Goal: Task Accomplishment & Management: Use online tool/utility

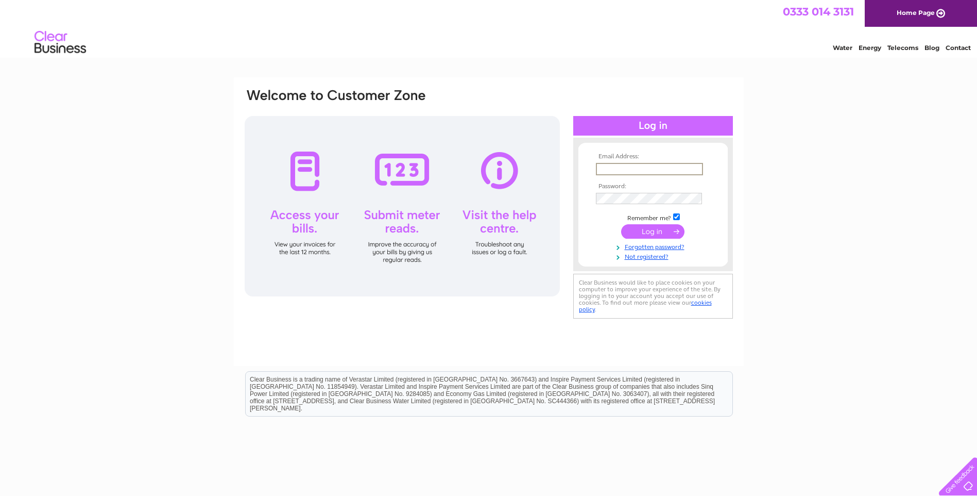
click at [605, 171] on input "text" at bounding box center [649, 169] width 107 height 12
type input "jmarshallt@aol.com"
click at [648, 230] on input "submit" at bounding box center [652, 230] width 63 height 14
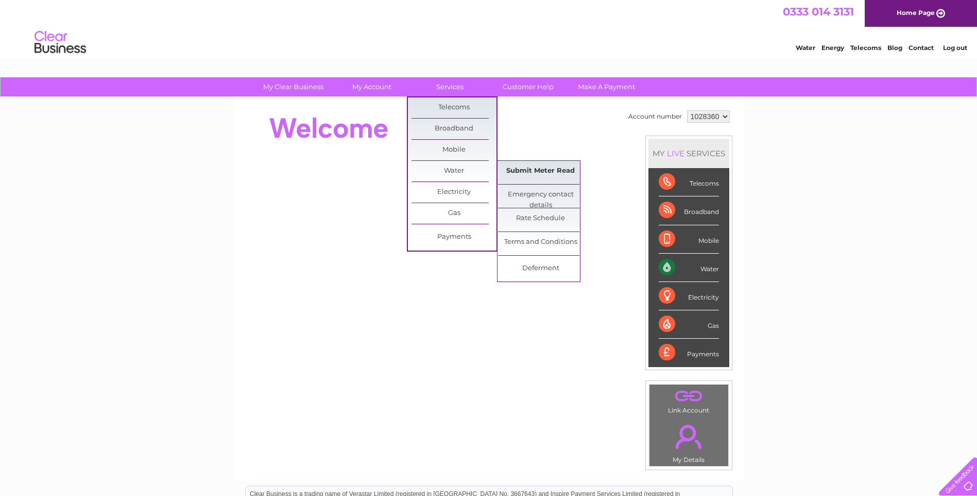
click at [544, 172] on link "Submit Meter Read" at bounding box center [540, 171] width 85 height 21
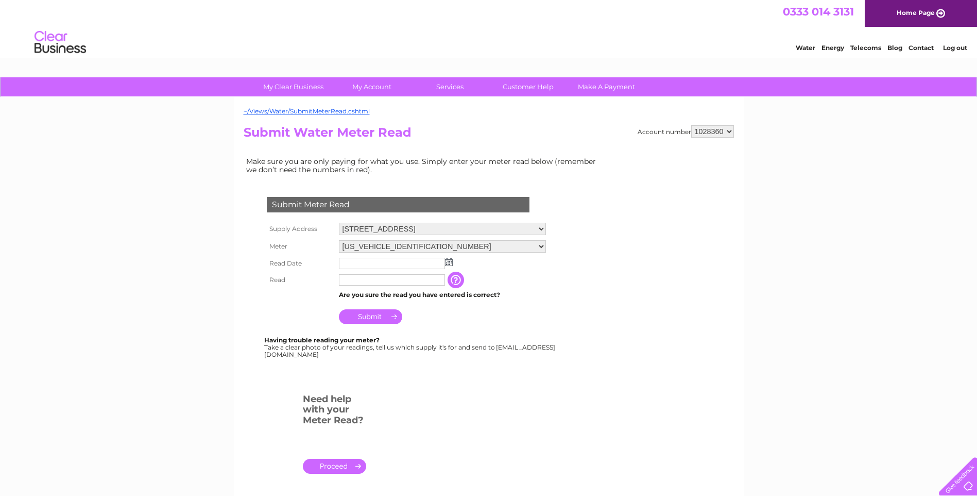
click at [449, 260] on img at bounding box center [449, 262] width 8 height 8
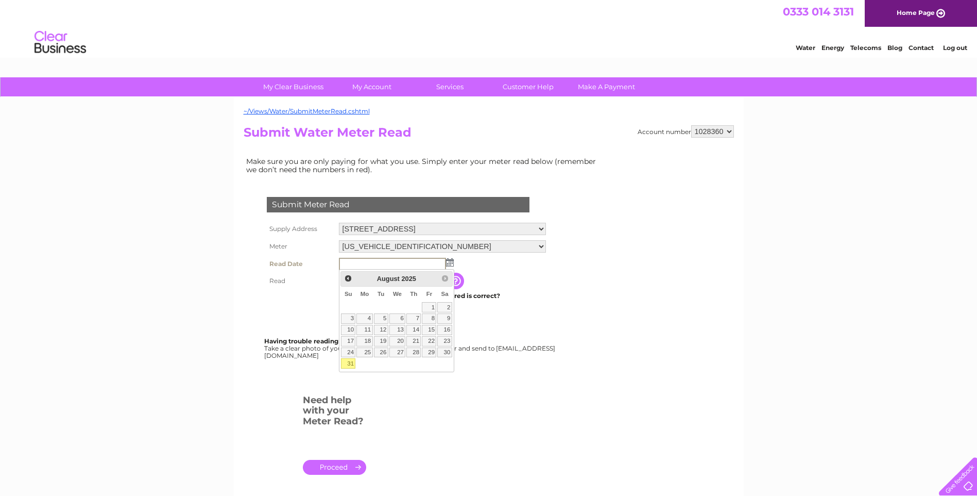
click at [343, 361] on link "31" at bounding box center [348, 363] width 14 height 10
type input "[DATE]"
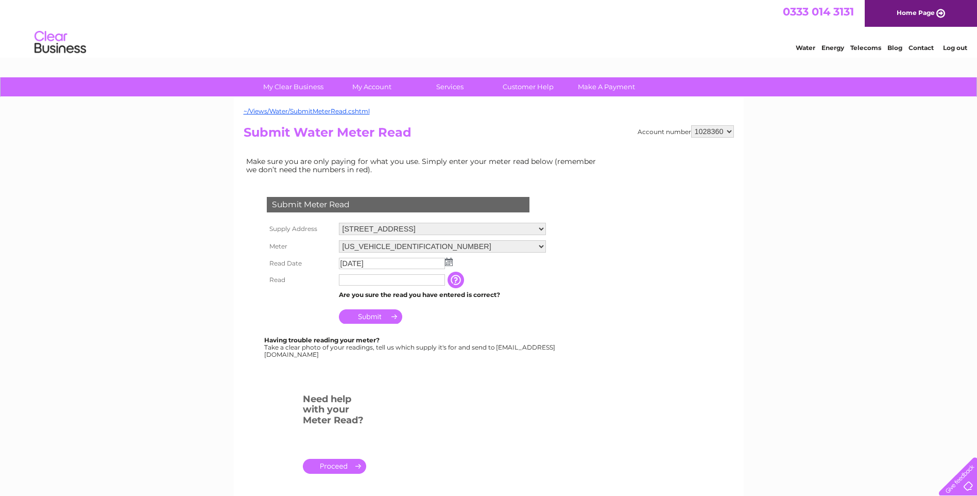
click at [363, 280] on input "text" at bounding box center [392, 279] width 106 height 11
type input "01252"
click at [374, 317] on input "Submit" at bounding box center [370, 316] width 63 height 14
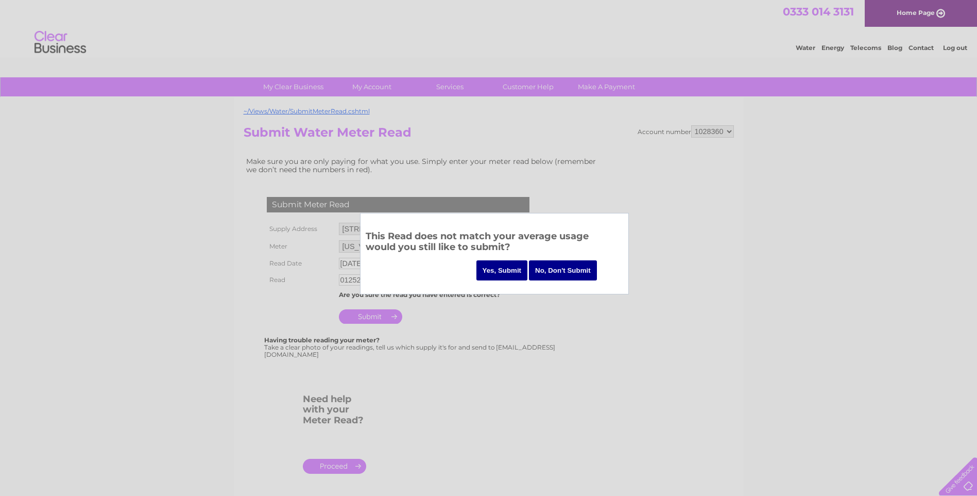
click at [513, 269] on input "Yes, Submit" at bounding box center [503, 270] width 52 height 20
